Goal: Information Seeking & Learning: Learn about a topic

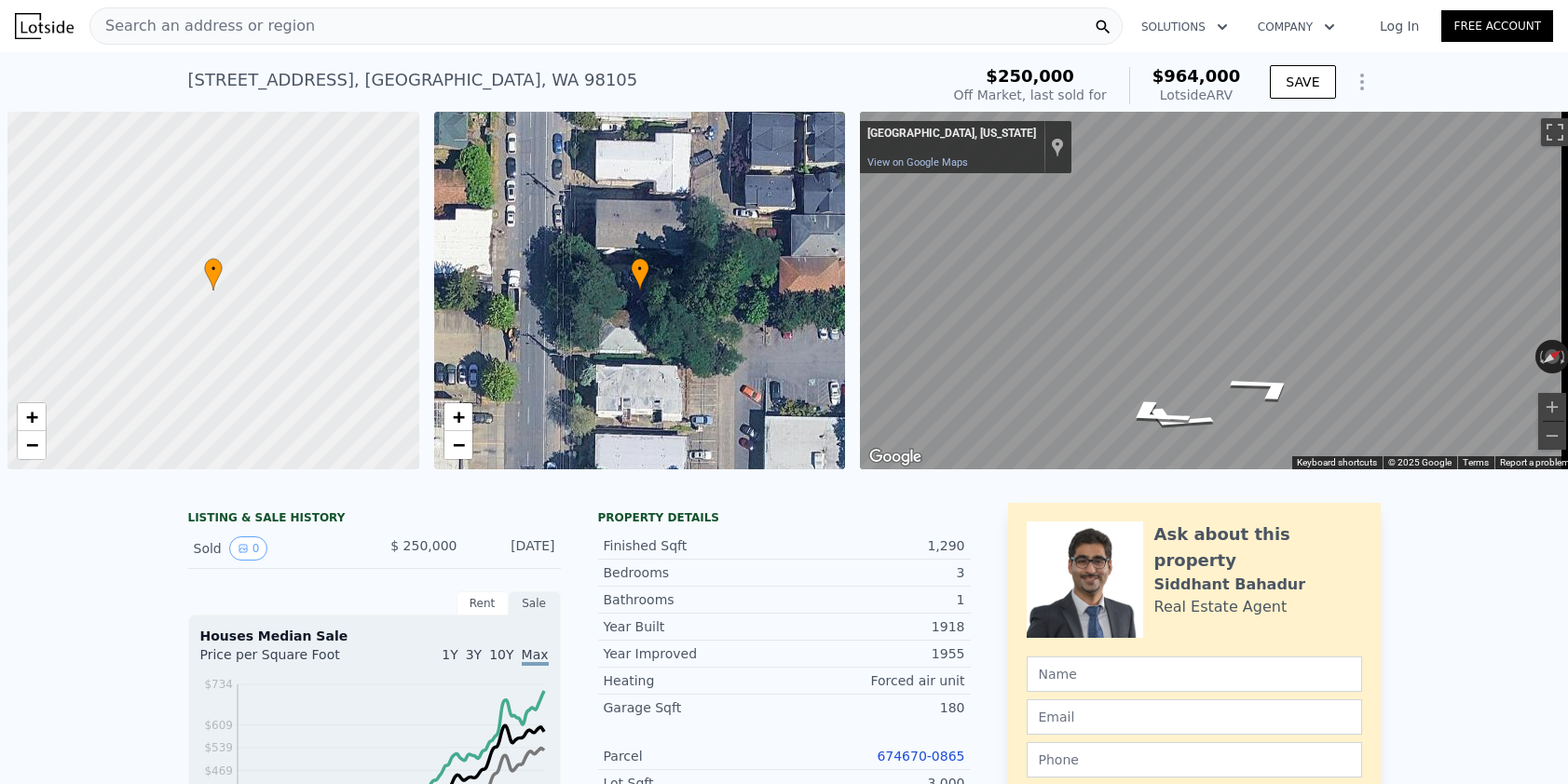
scroll to position [0, 8]
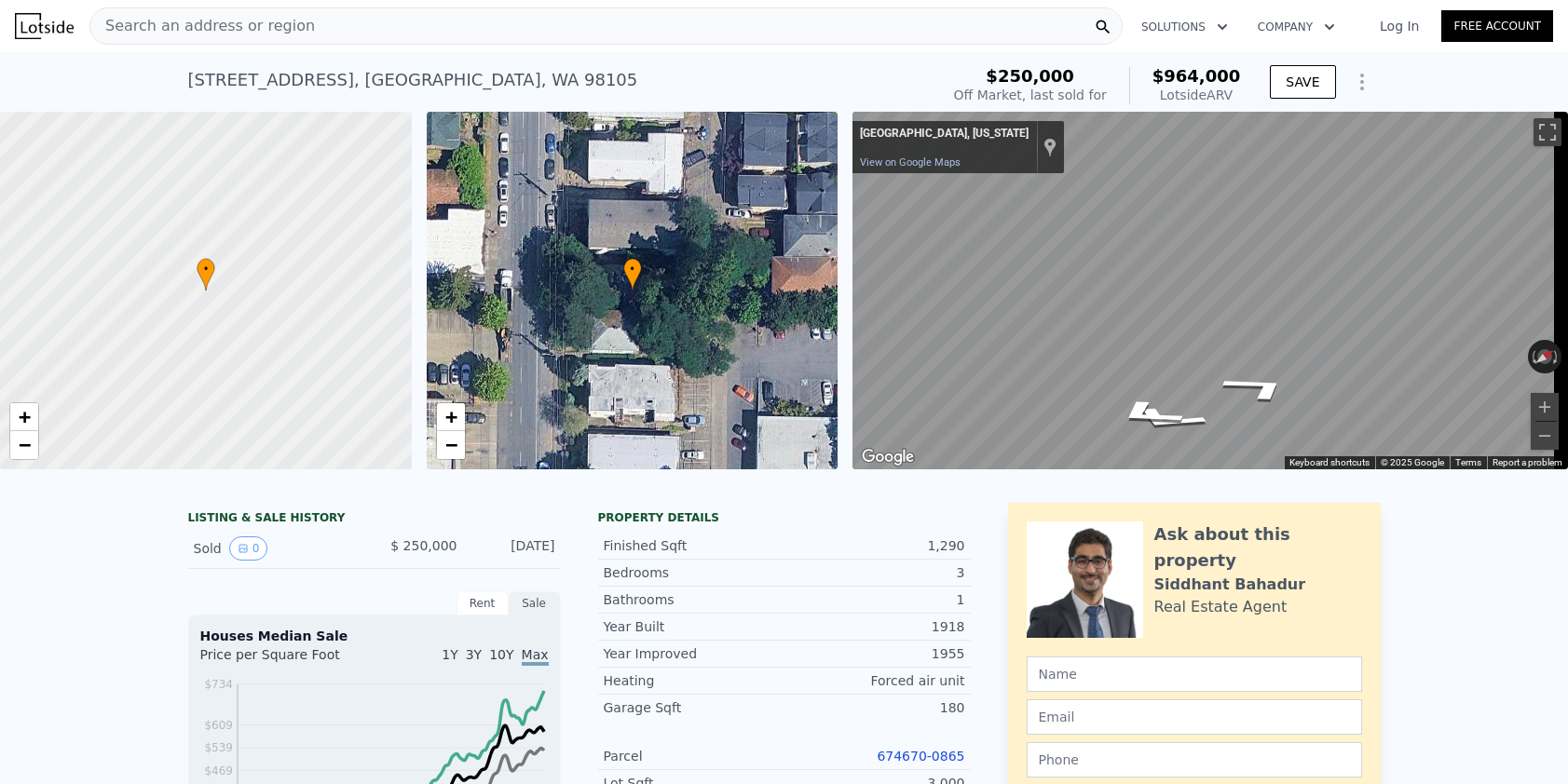
click at [317, 30] on div "Search an address or region" at bounding box center [606, 27] width 1033 height 37
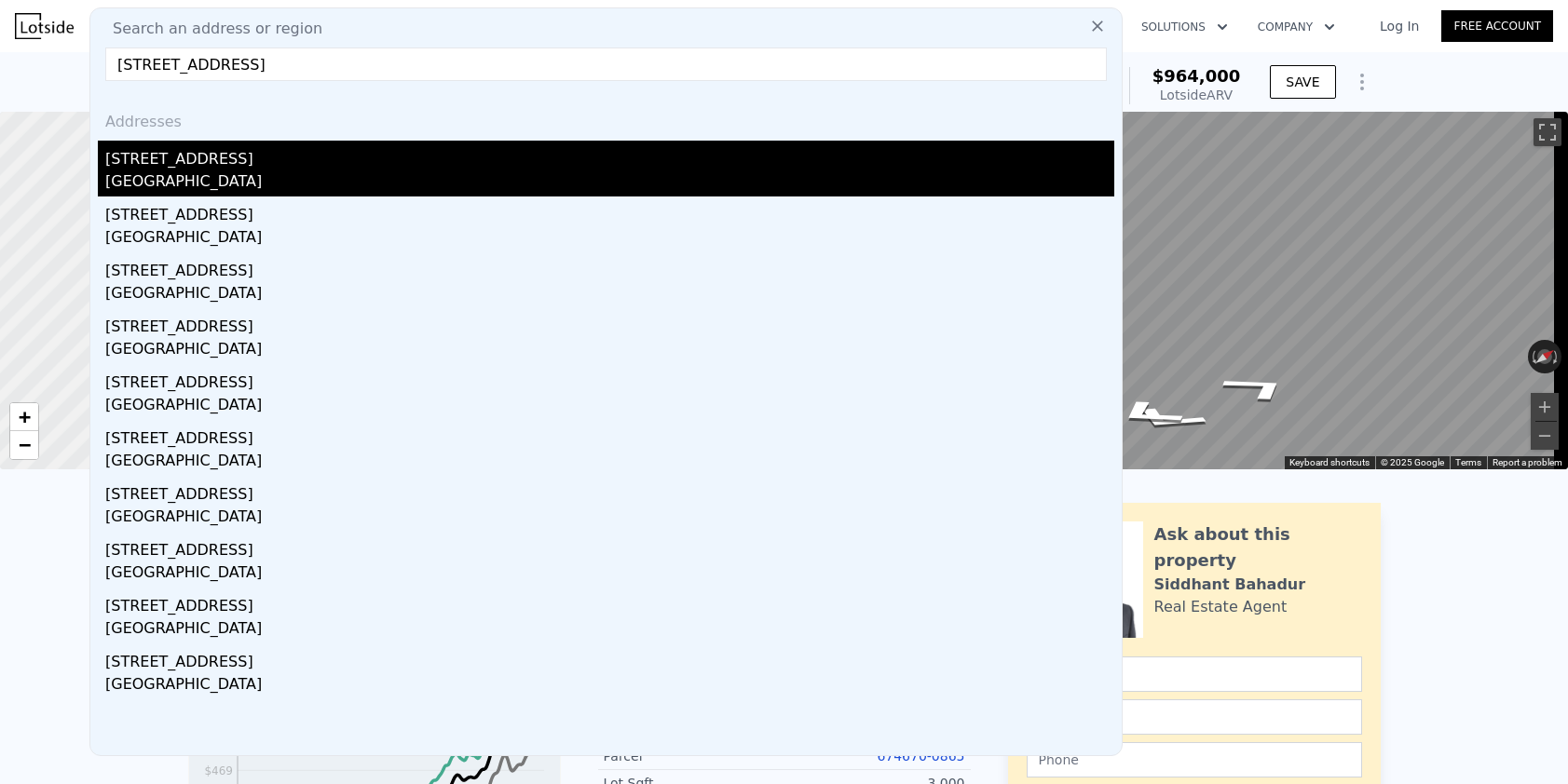
type input "[STREET_ADDRESS]"
click at [523, 161] on div "[STREET_ADDRESS]" at bounding box center [610, 156] width 1009 height 30
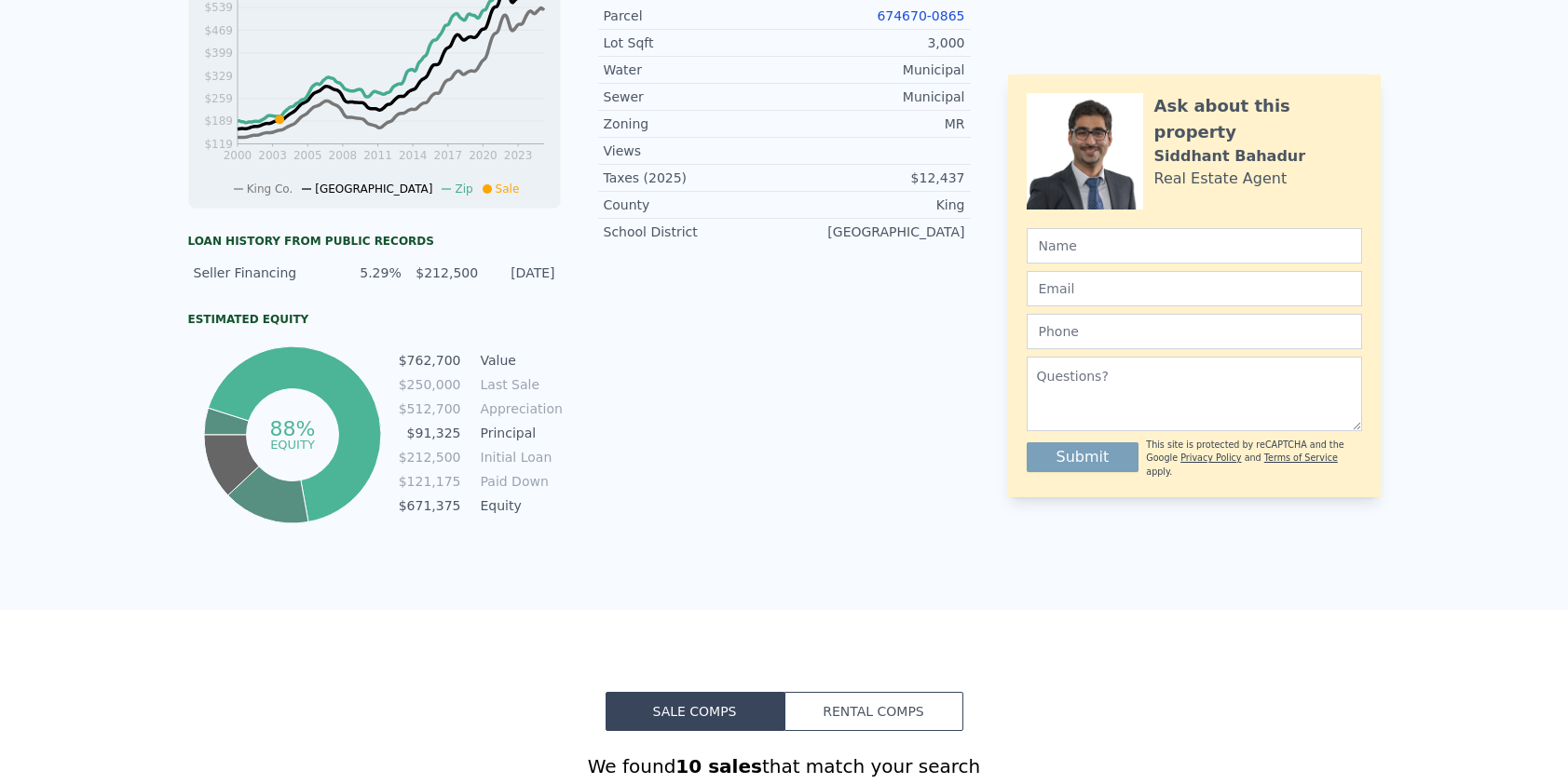
scroll to position [0, 0]
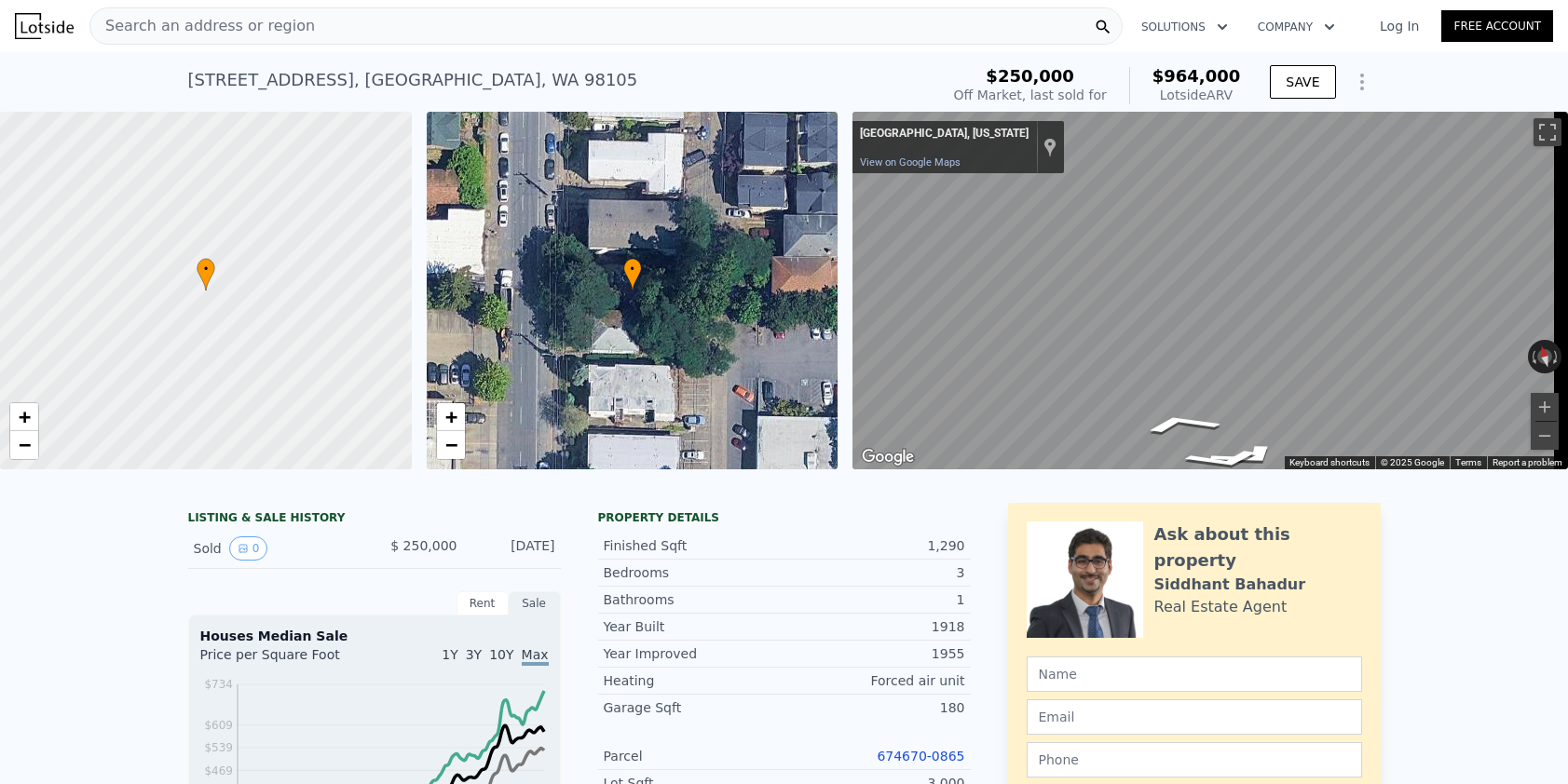
click at [428, 15] on div "Search an address or region" at bounding box center [606, 27] width 1033 height 37
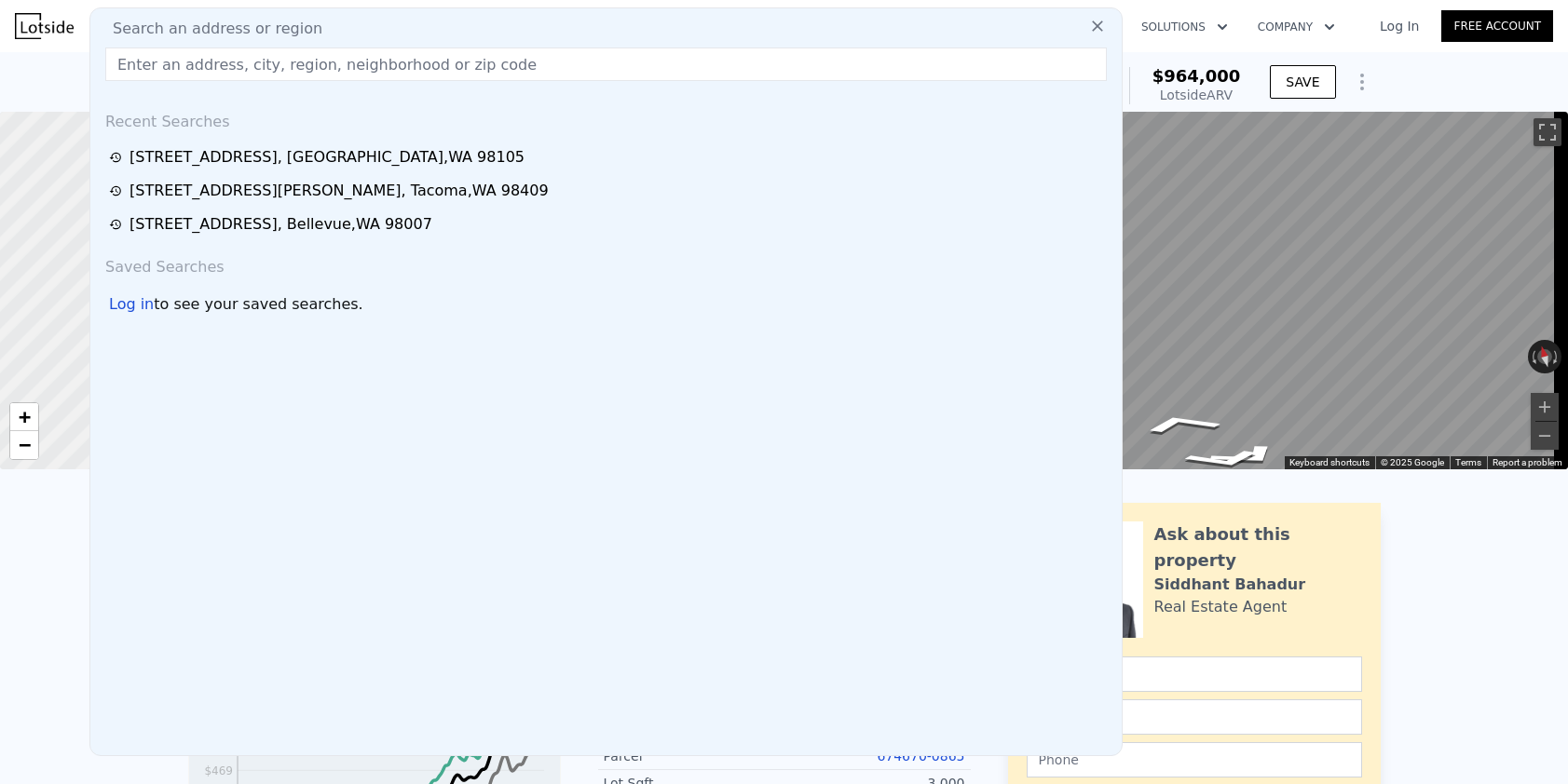
click at [367, 56] on input "text" at bounding box center [606, 64] width 1002 height 33
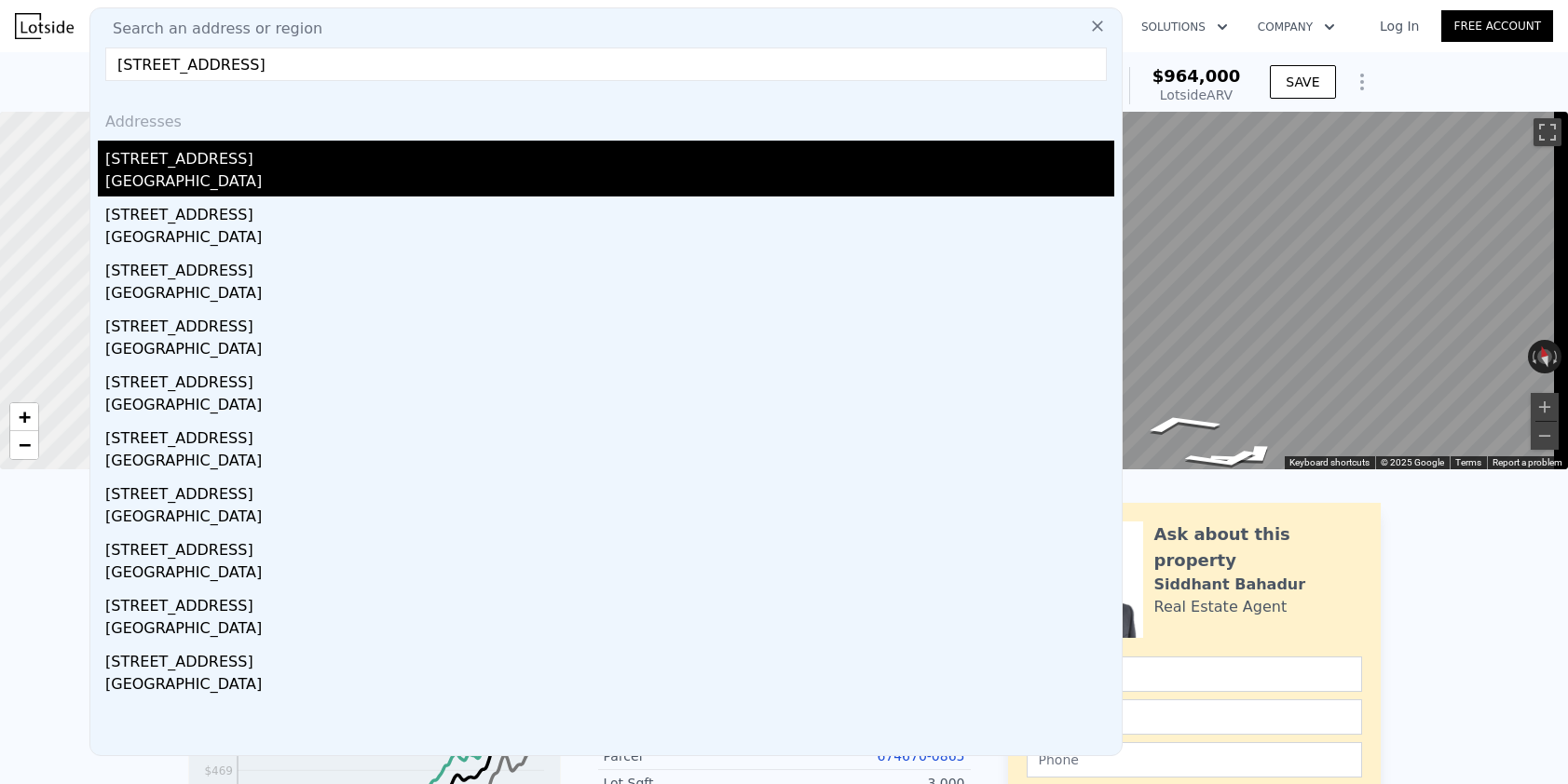
type input "[STREET_ADDRESS]"
click at [371, 172] on div "[GEOGRAPHIC_DATA]" at bounding box center [610, 183] width 1009 height 26
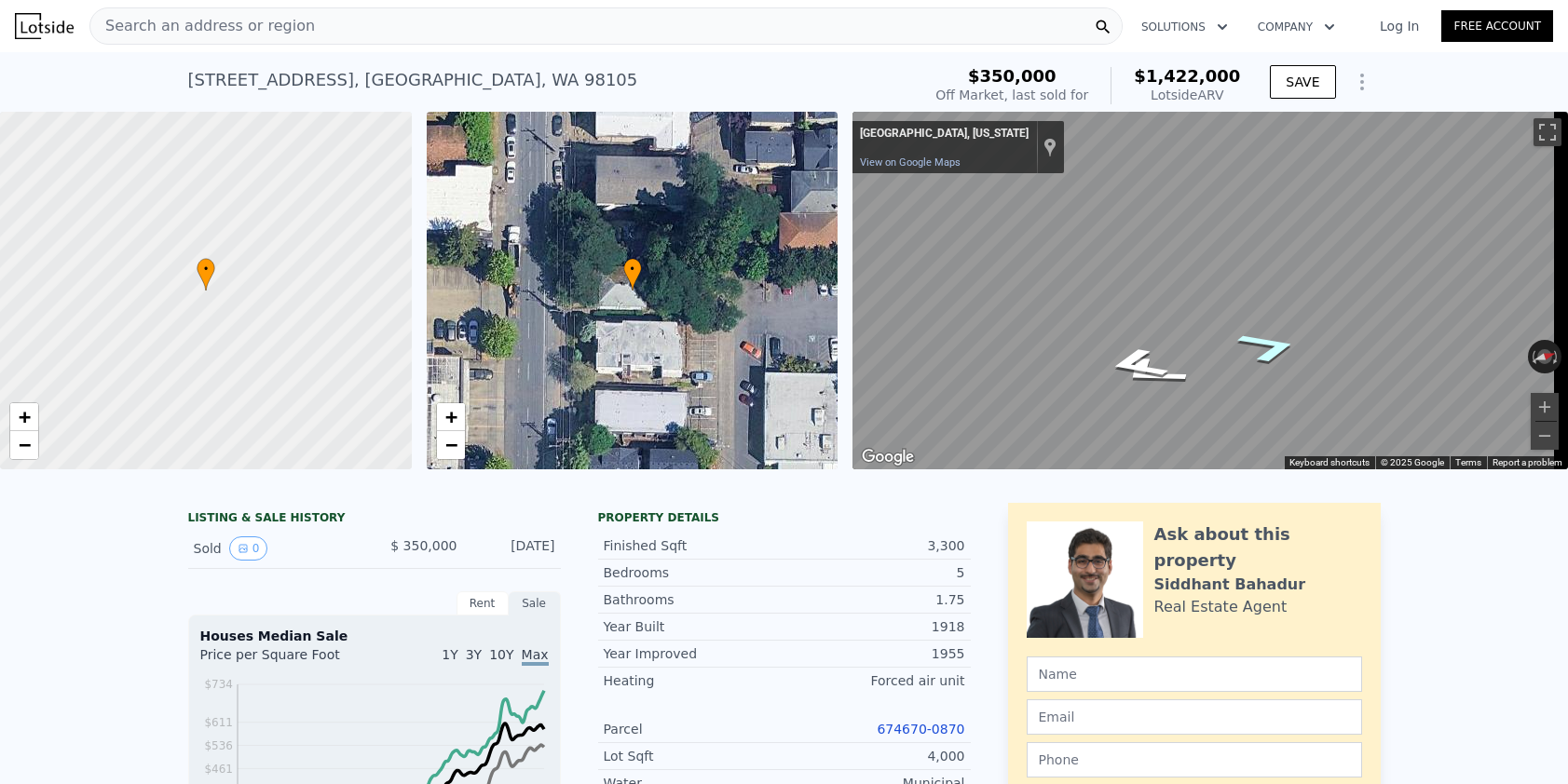
click at [1265, 352] on icon "Go North" at bounding box center [1269, 347] width 117 height 48
click at [1265, 352] on icon "Go North" at bounding box center [1269, 349] width 111 height 47
click at [1146, 369] on icon "Go South" at bounding box center [1136, 377] width 111 height 42
click at [384, 27] on div "Search an address or region" at bounding box center [606, 27] width 1033 height 37
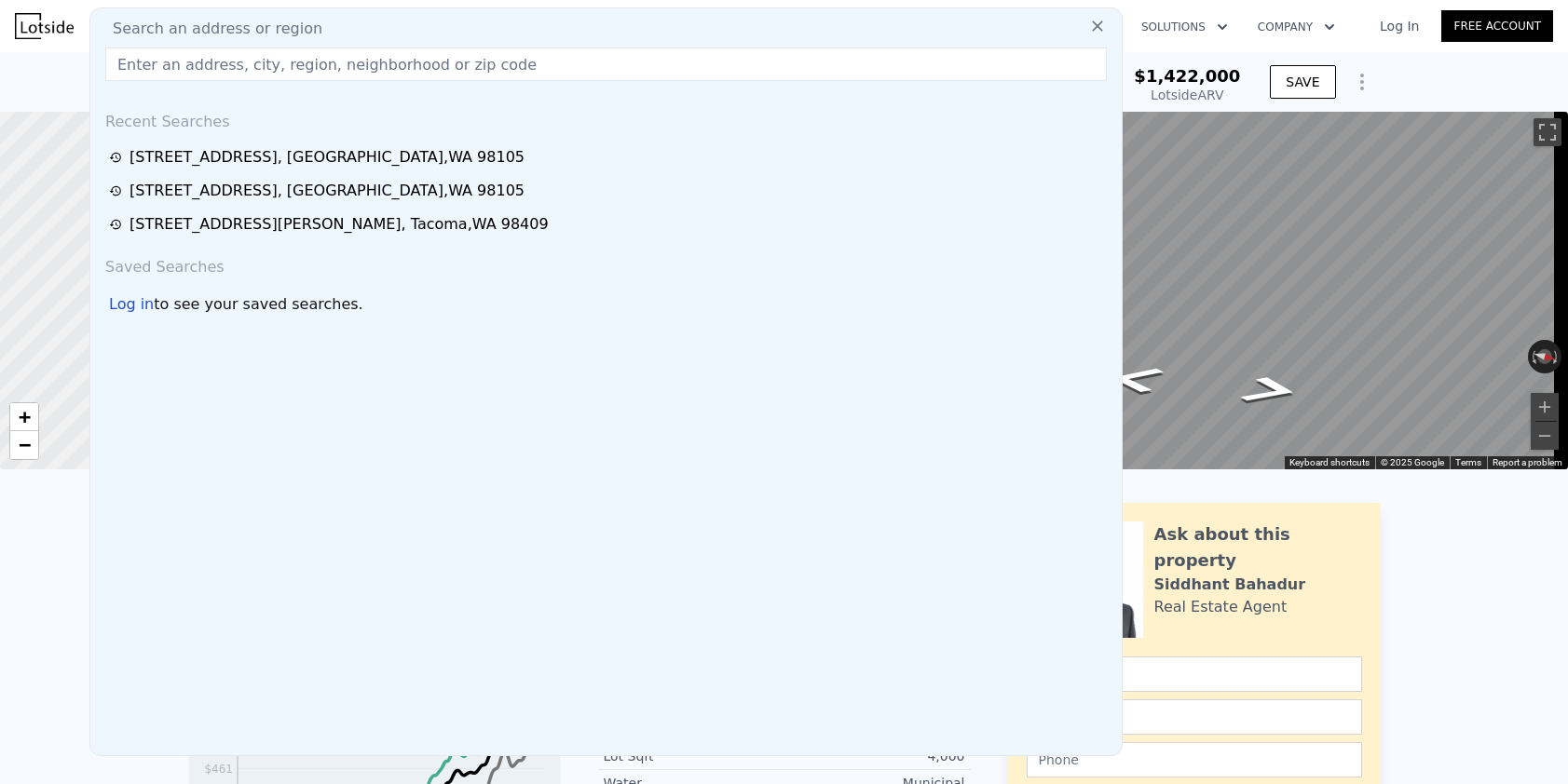
click at [384, 27] on div "Search an address or region" at bounding box center [606, 29] width 1016 height 23
click at [326, 73] on input "text" at bounding box center [606, 64] width 1002 height 33
click at [327, 73] on input "text" at bounding box center [606, 64] width 1002 height 33
click at [328, 71] on input "text" at bounding box center [606, 64] width 1002 height 33
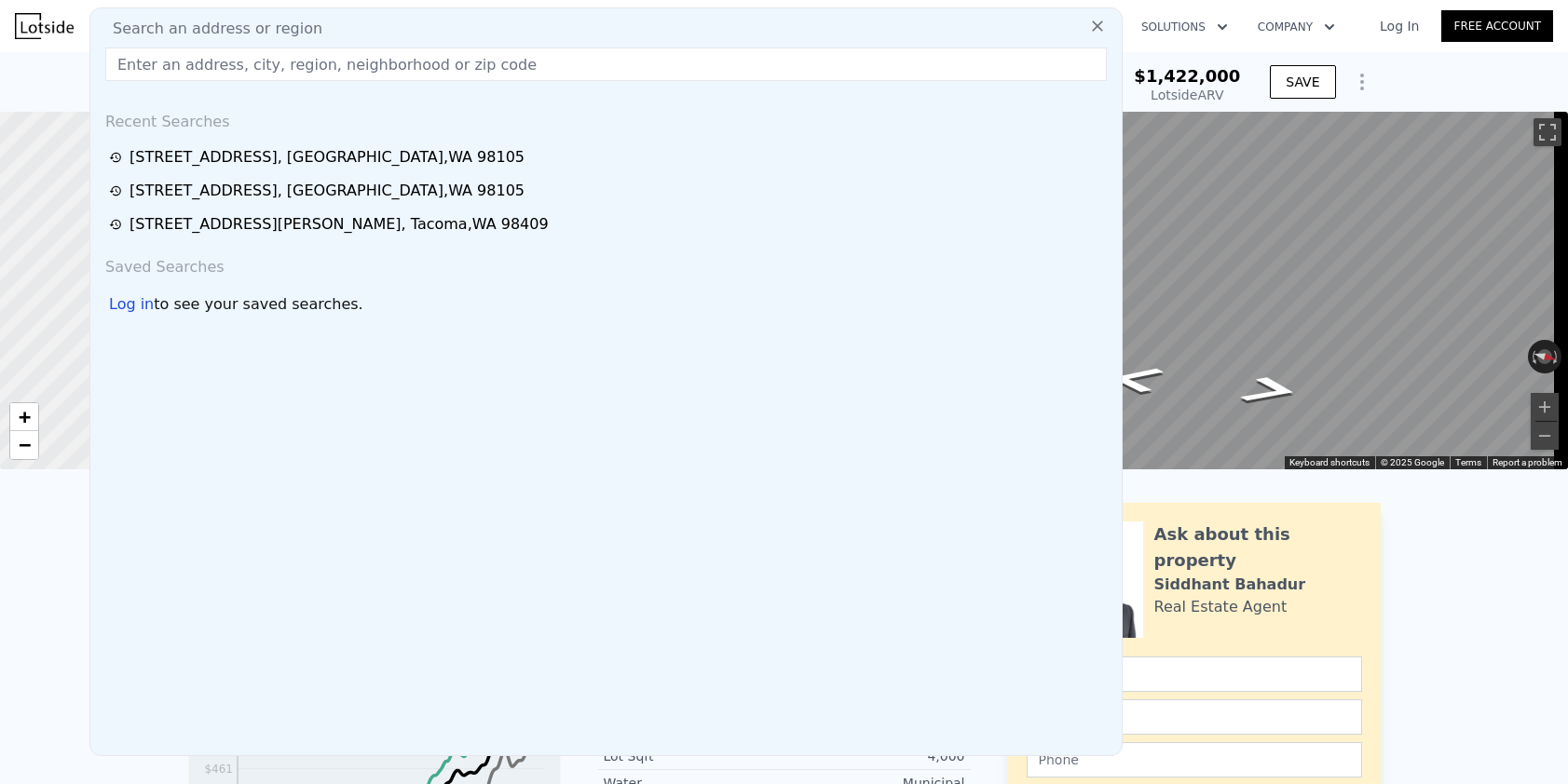
click at [328, 71] on input "text" at bounding box center [606, 64] width 1002 height 33
paste input "[STREET_ADDRESS]"
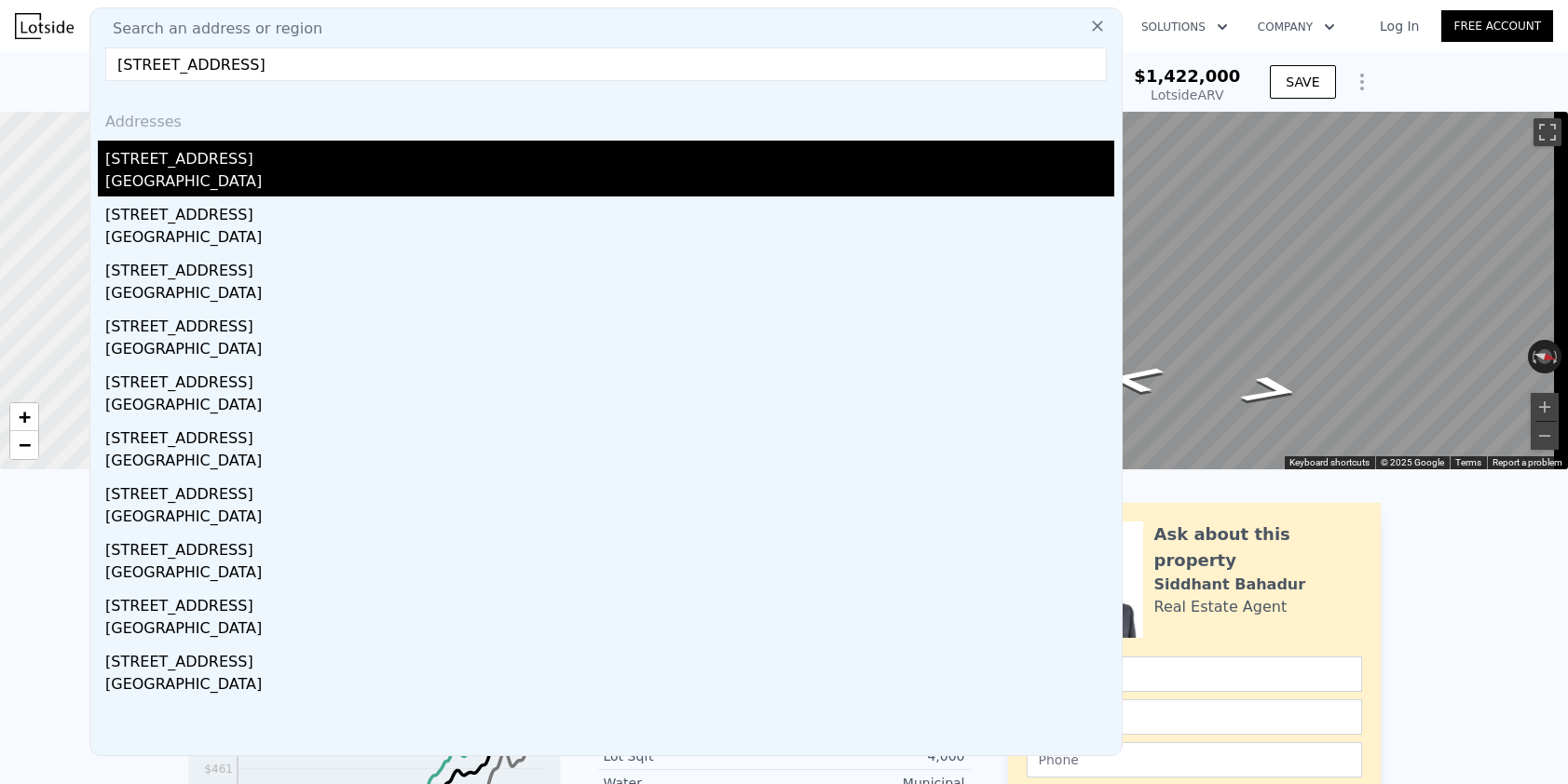
type input "[STREET_ADDRESS]"
click at [261, 174] on div "[GEOGRAPHIC_DATA]" at bounding box center [610, 183] width 1009 height 26
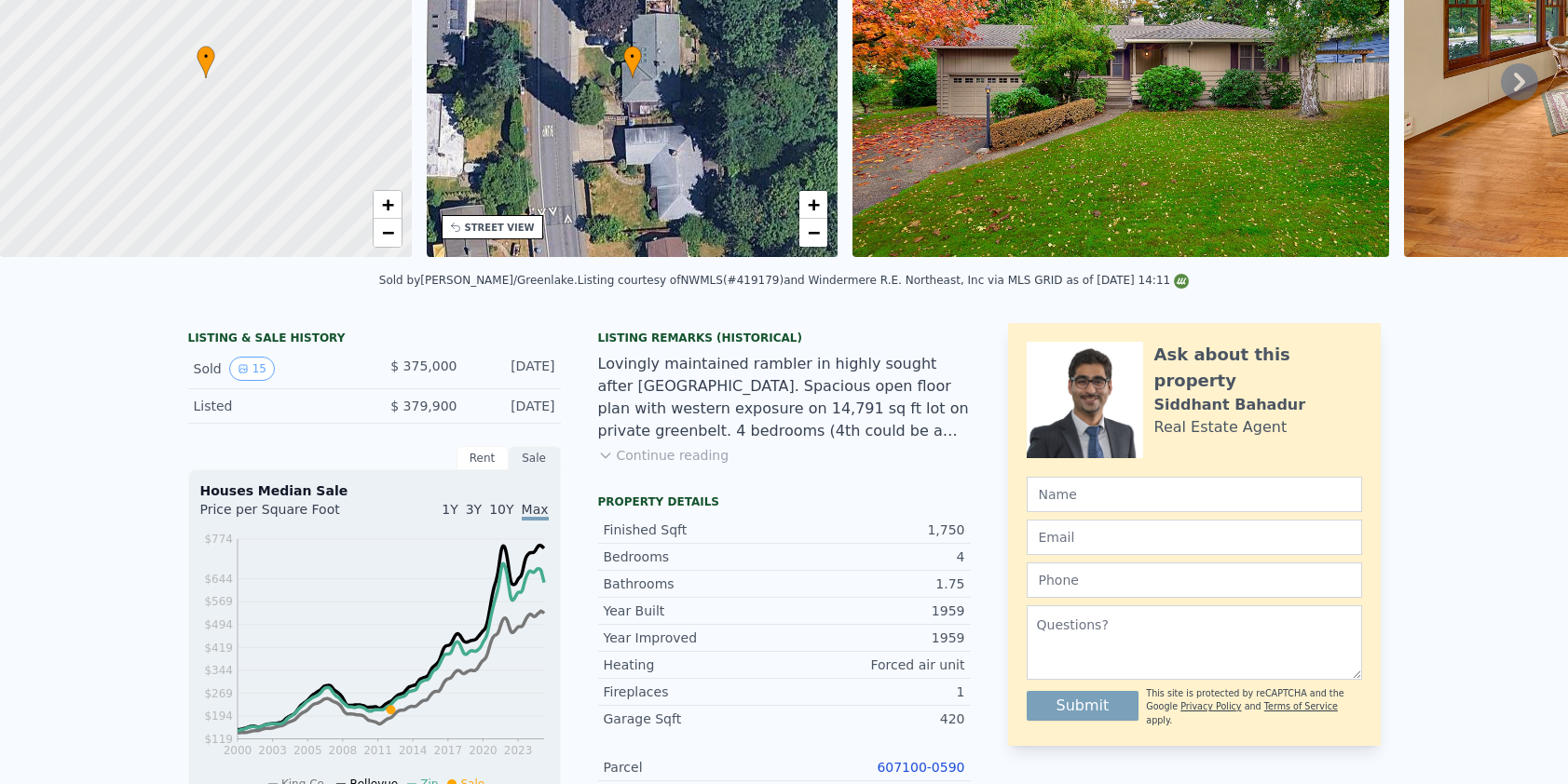
scroll to position [7, 0]
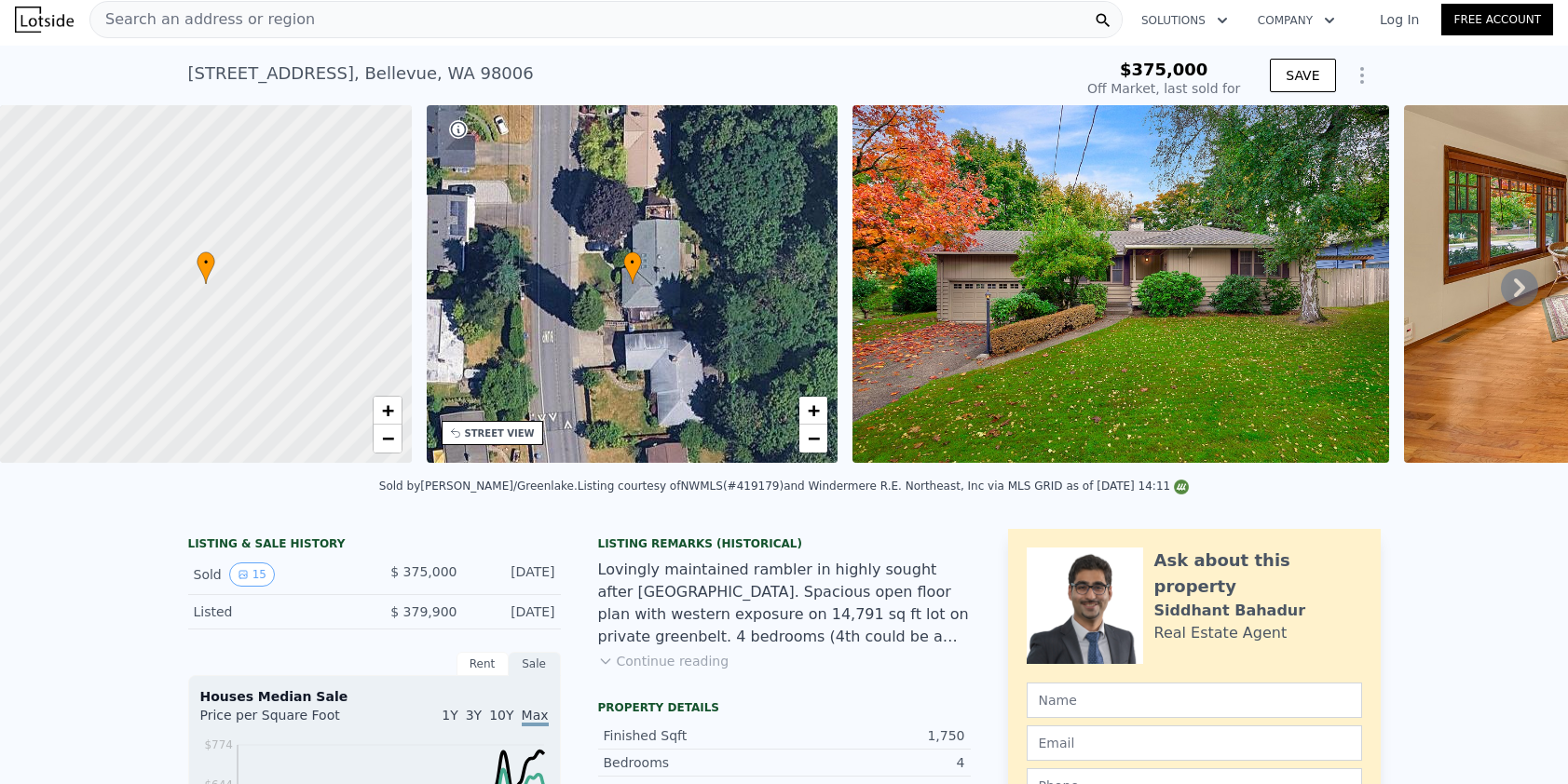
click at [241, 22] on span "Search an address or region" at bounding box center [203, 20] width 225 height 23
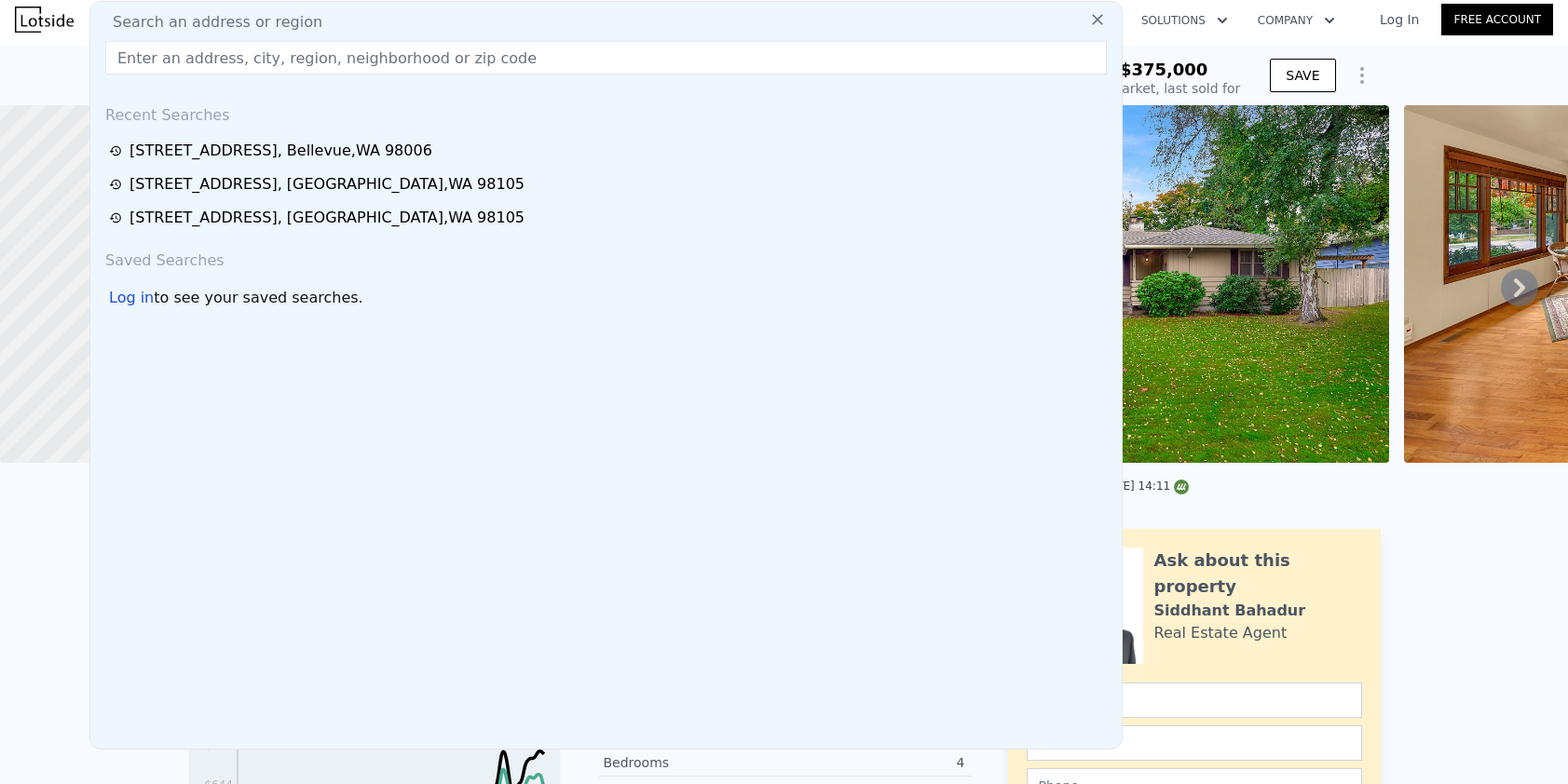
click at [211, 63] on input "text" at bounding box center [606, 58] width 1002 height 33
type input "$ 1,620,000"
type input "$ 1,064,512"
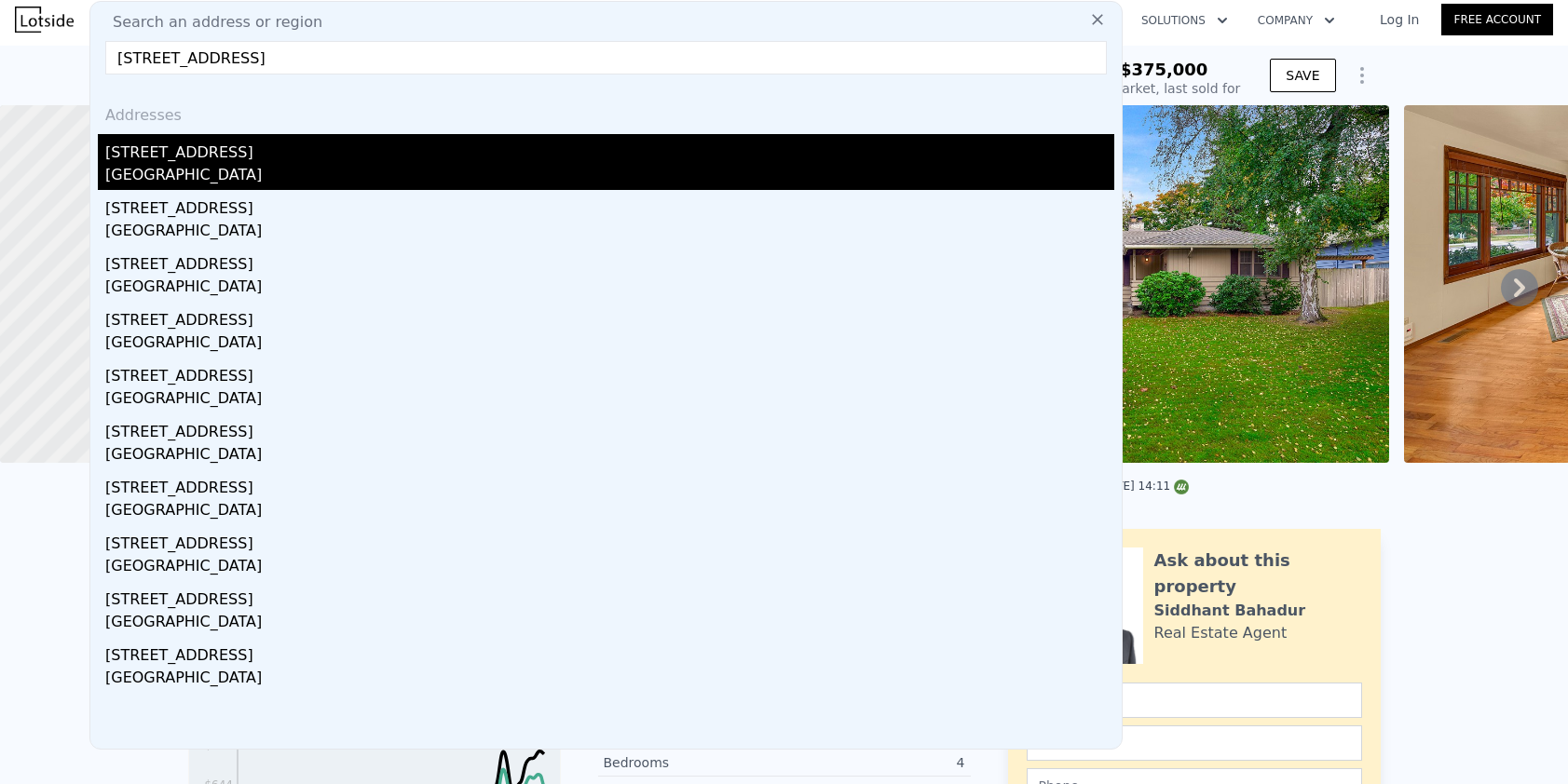
type input "[STREET_ADDRESS]"
click at [349, 162] on div "[STREET_ADDRESS]" at bounding box center [610, 149] width 1009 height 30
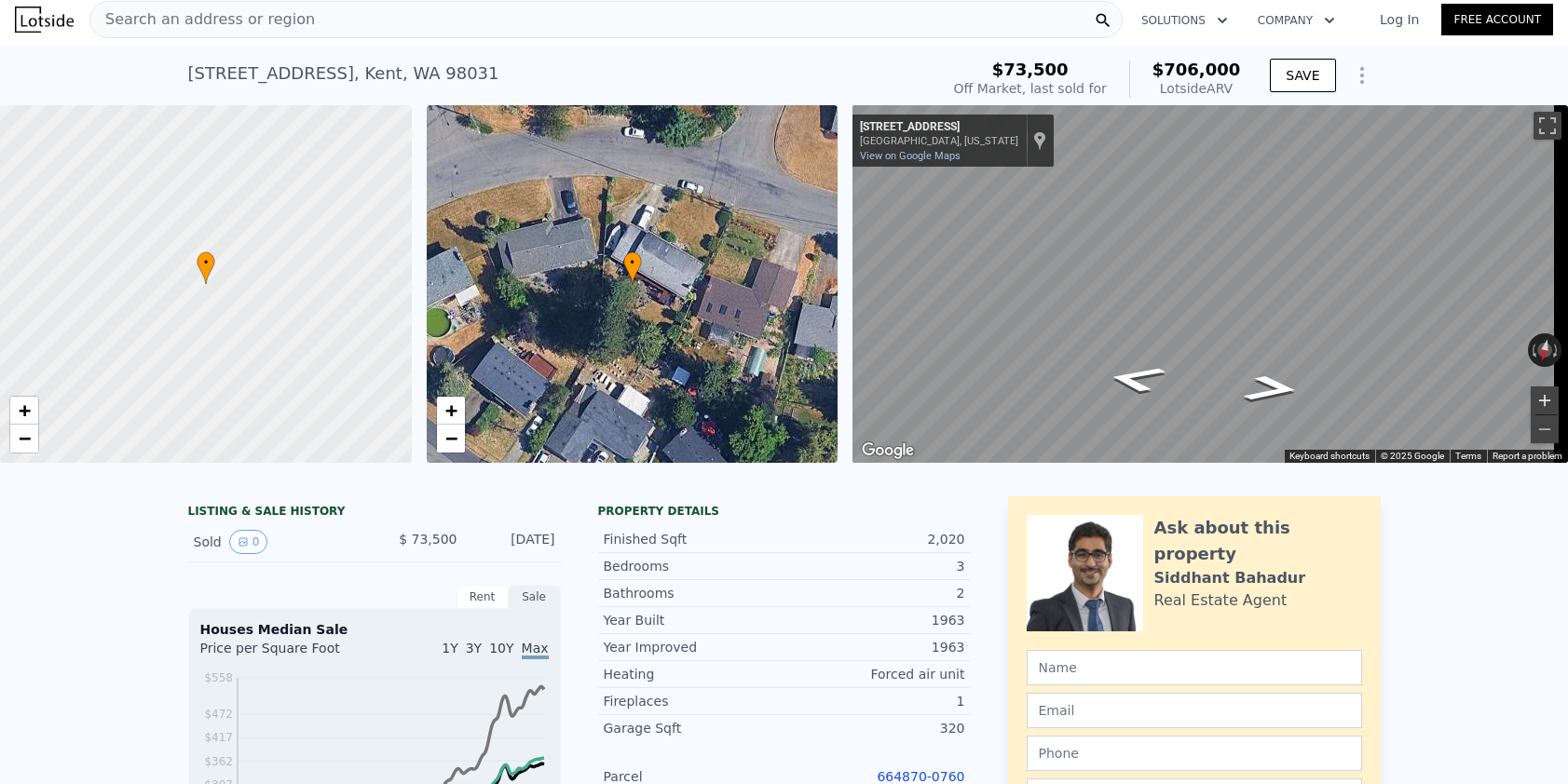
click at [1531, 396] on button "Zoom in" at bounding box center [1544, 401] width 28 height 28
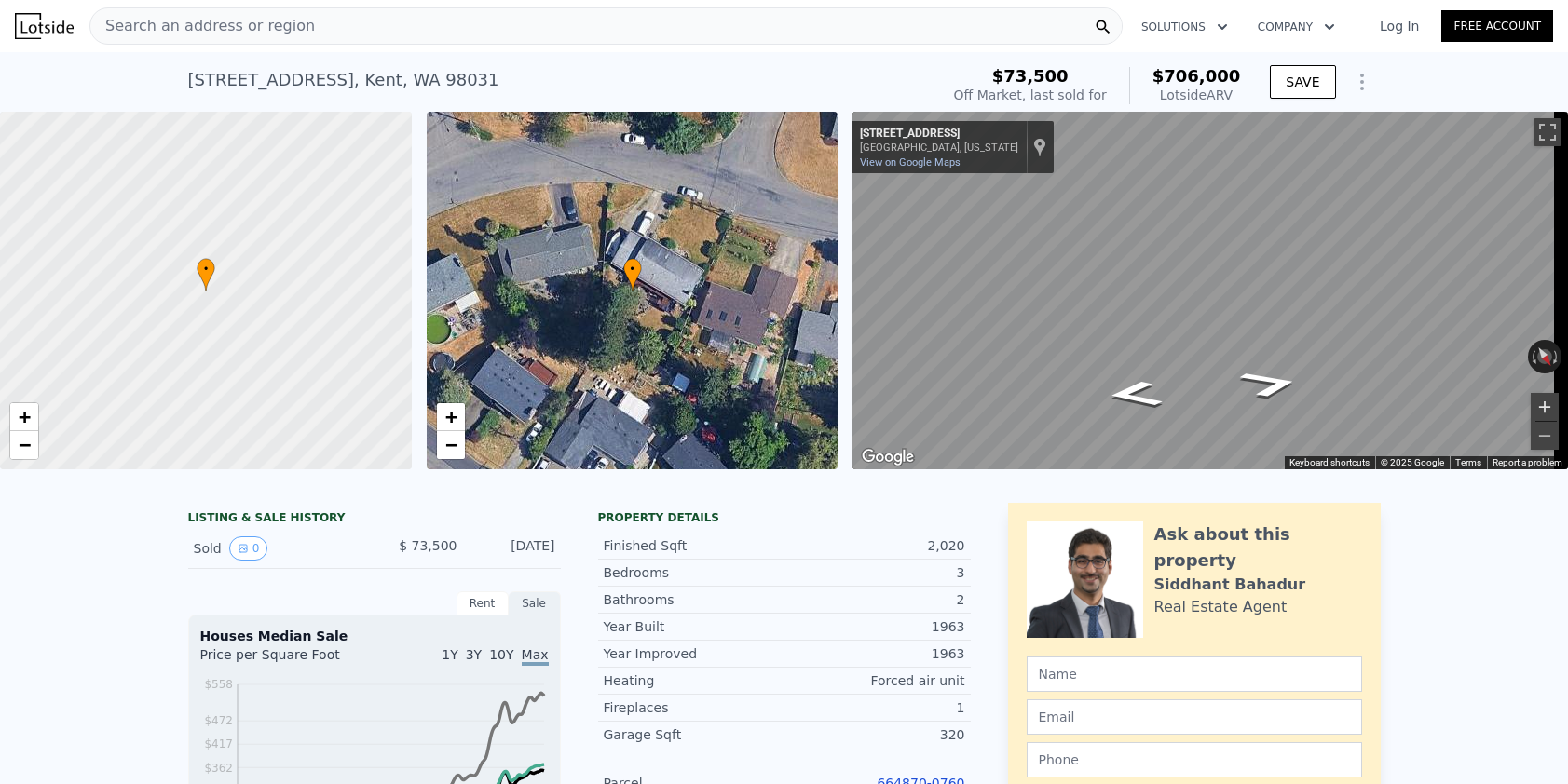
click at [1540, 407] on button "Zoom in" at bounding box center [1544, 407] width 28 height 28
click at [1535, 406] on button "Zoom in" at bounding box center [1544, 407] width 28 height 28
click at [436, 33] on div "Search an address or region" at bounding box center [606, 27] width 1033 height 37
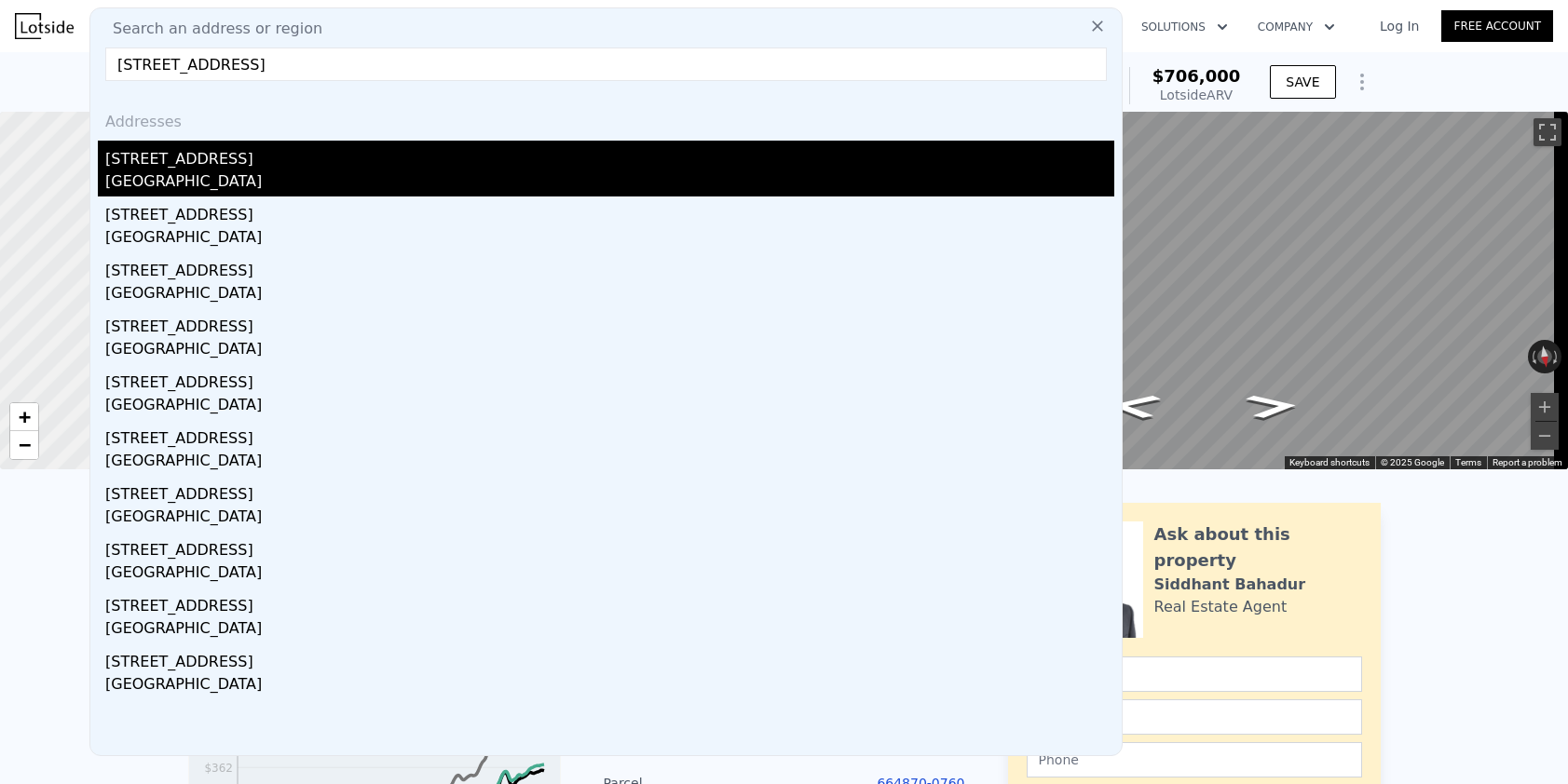
type input "[STREET_ADDRESS]"
click at [282, 175] on div "[GEOGRAPHIC_DATA]" at bounding box center [610, 183] width 1009 height 26
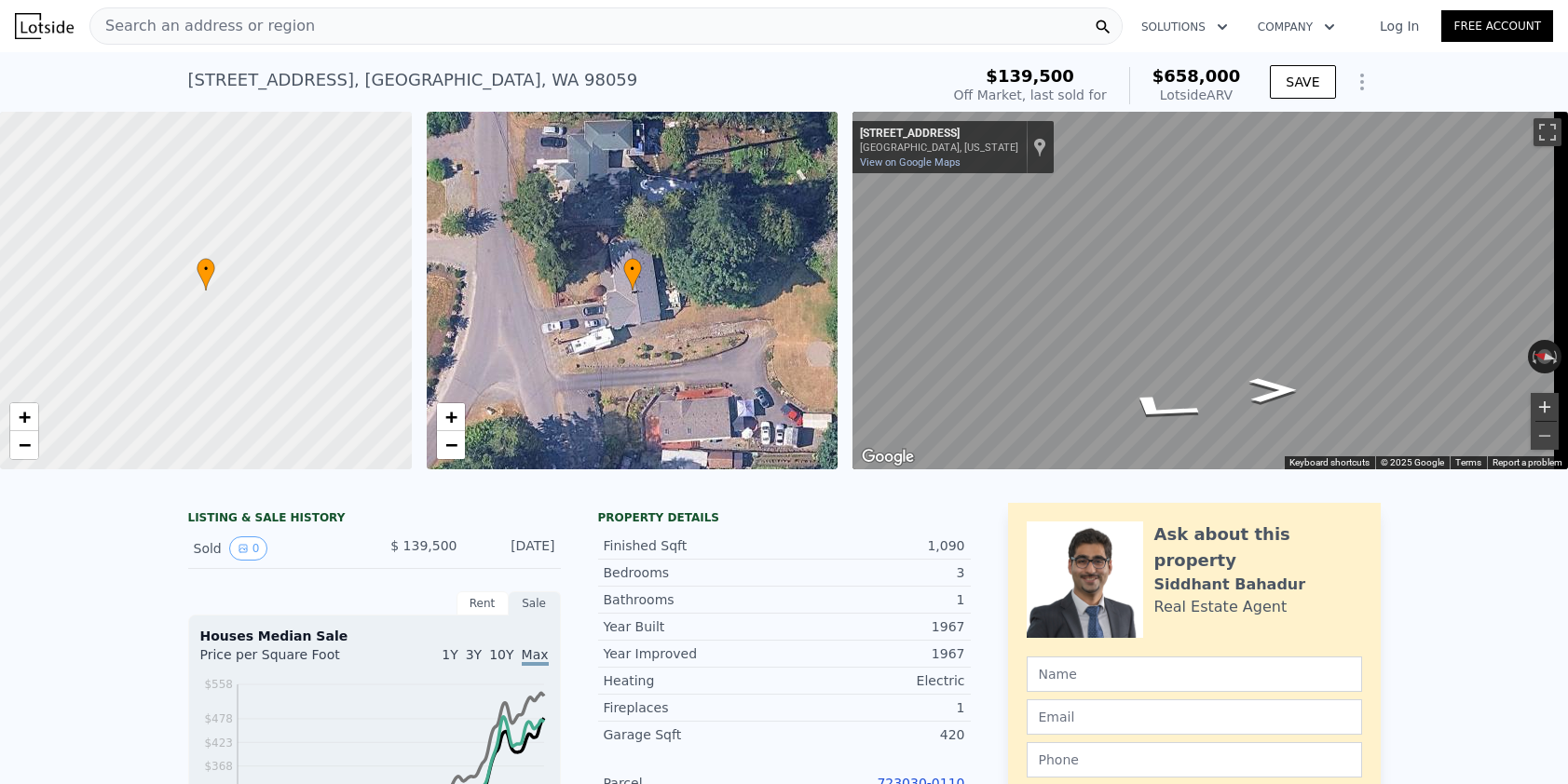
click at [1531, 399] on button "Zoom in" at bounding box center [1544, 407] width 28 height 28
click at [1537, 441] on button "Zoom out" at bounding box center [1544, 435] width 28 height 28
